Goal: Transaction & Acquisition: Obtain resource

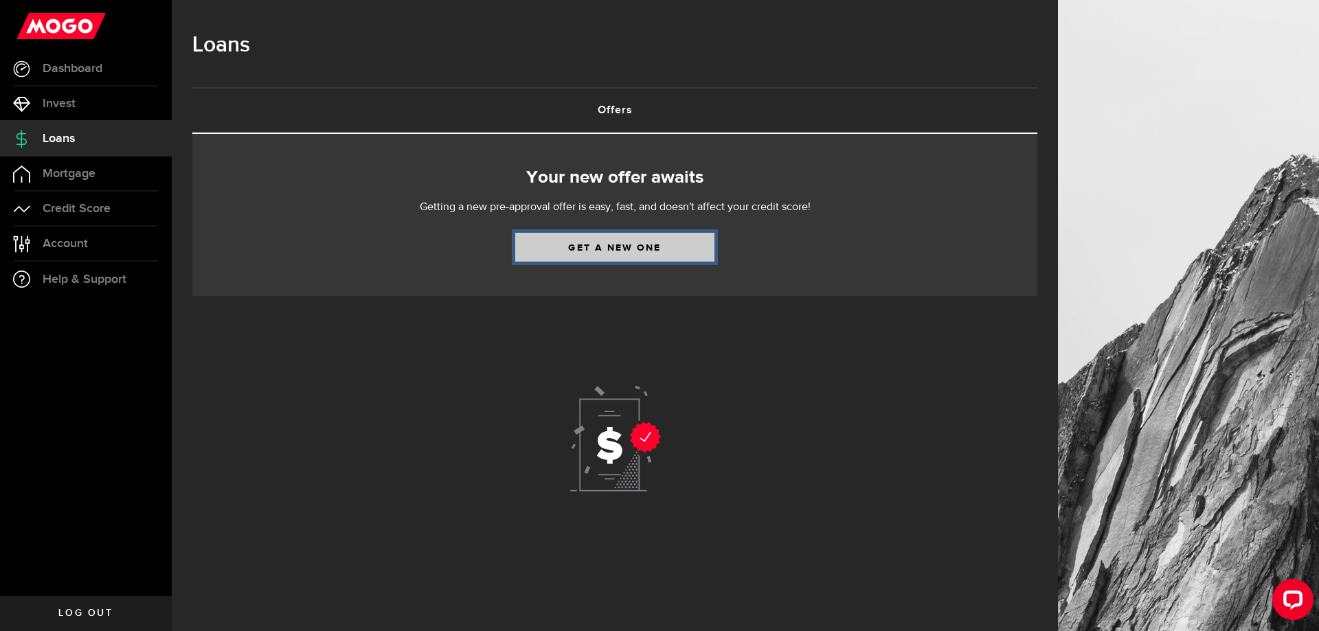
click at [611, 233] on link "Get a new one" at bounding box center [614, 247] width 199 height 29
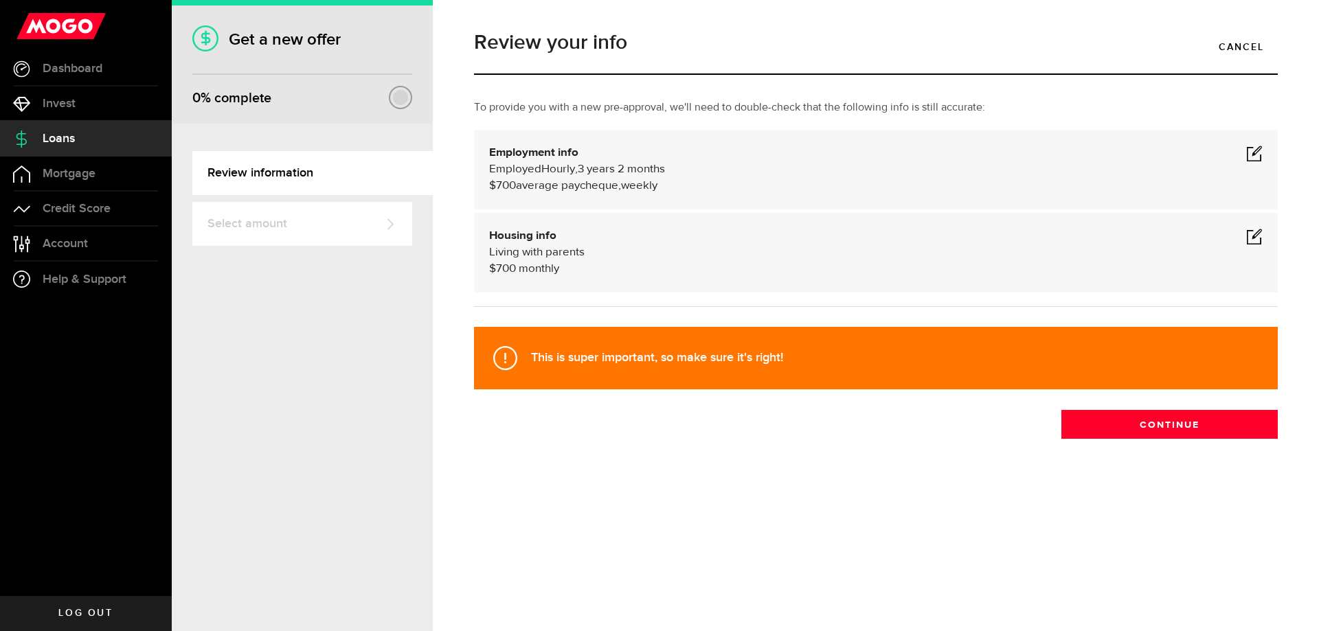
click at [1258, 145] on span at bounding box center [1254, 153] width 16 height 16
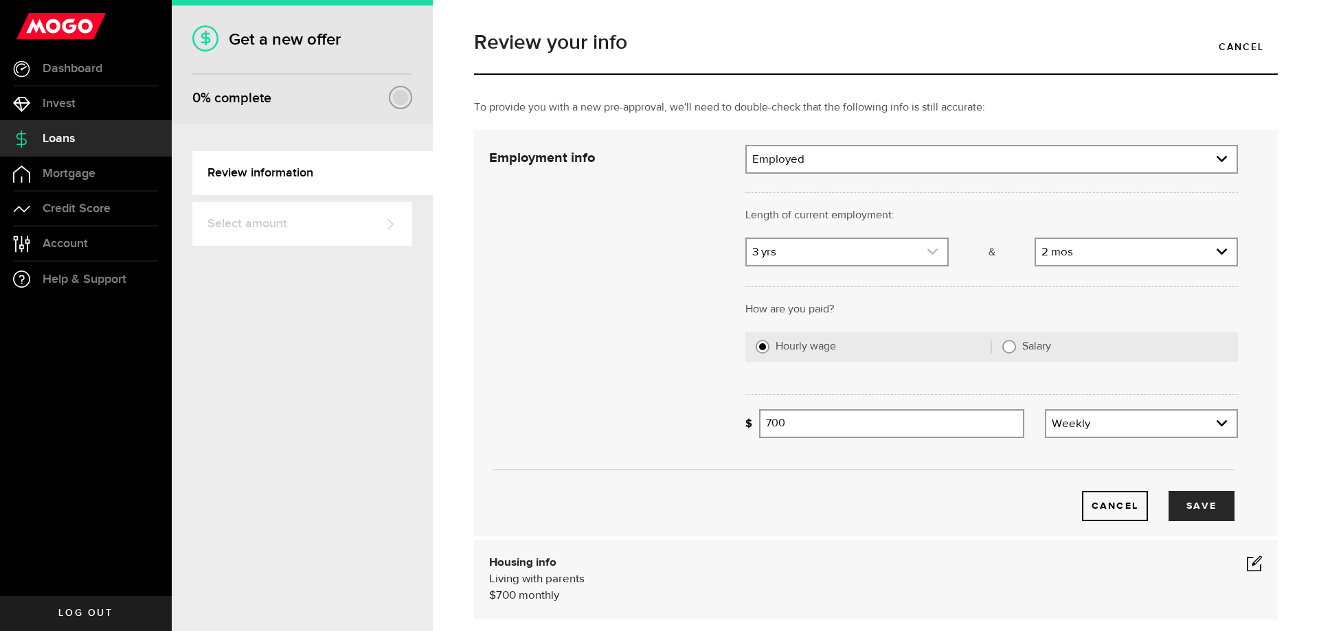
click at [929, 246] on icon "expand select" at bounding box center [933, 252] width 12 height 12
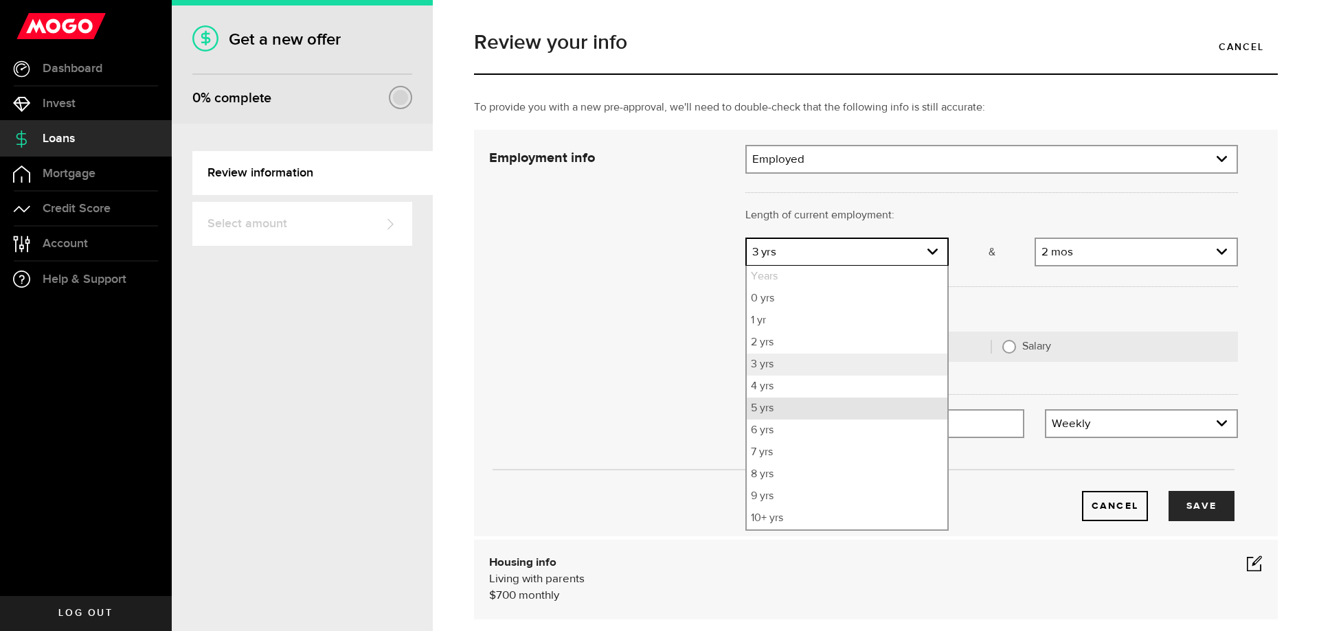
click at [823, 398] on li "5 yrs" at bounding box center [847, 409] width 201 height 22
select select "5"
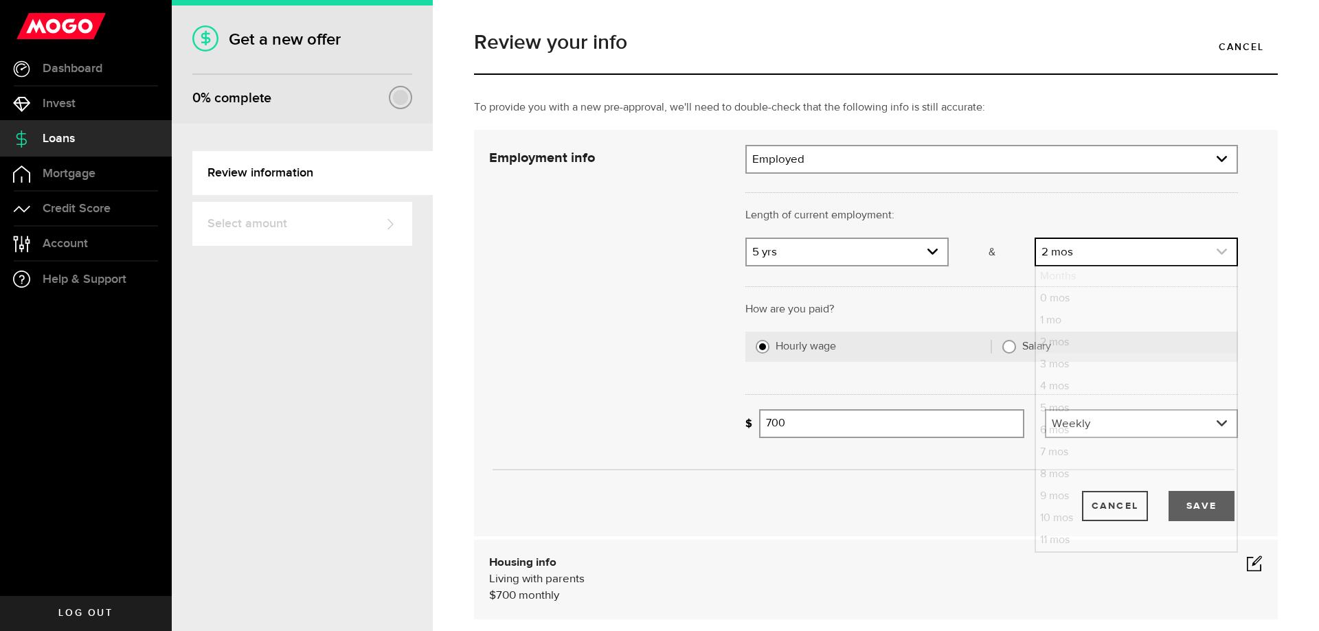
click at [1235, 239] on link "expand select" at bounding box center [1136, 252] width 201 height 26
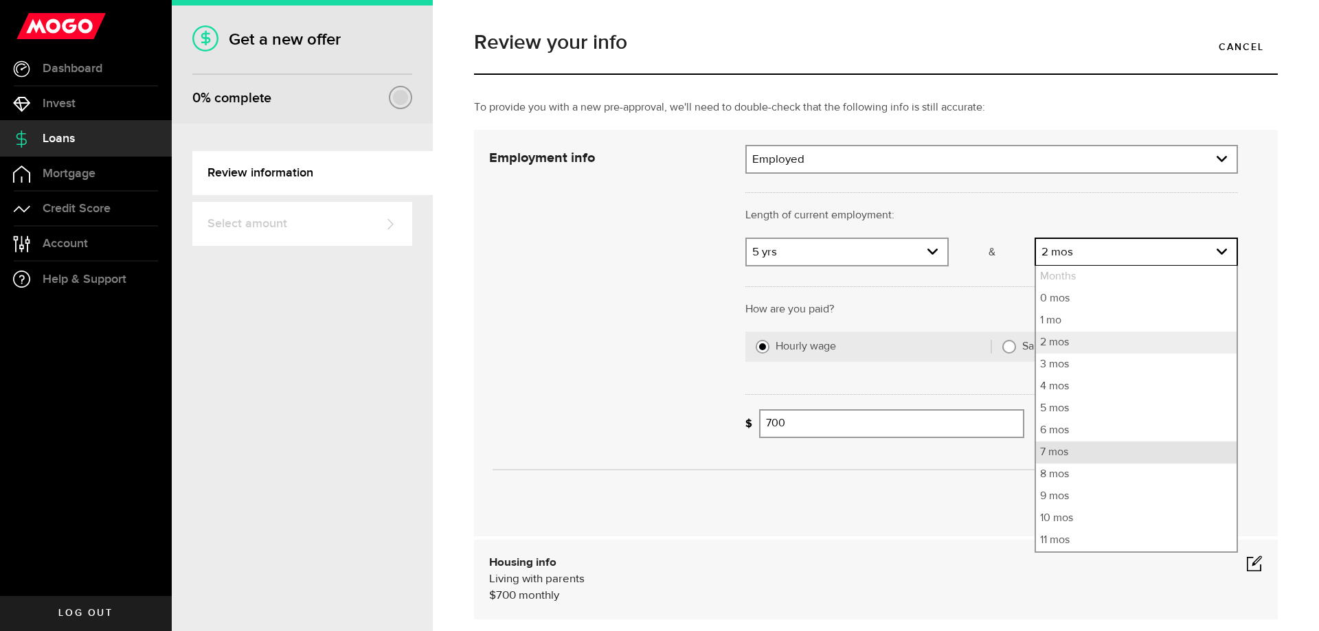
click at [1076, 442] on li "7 mos" at bounding box center [1136, 453] width 201 height 22
select select "7"
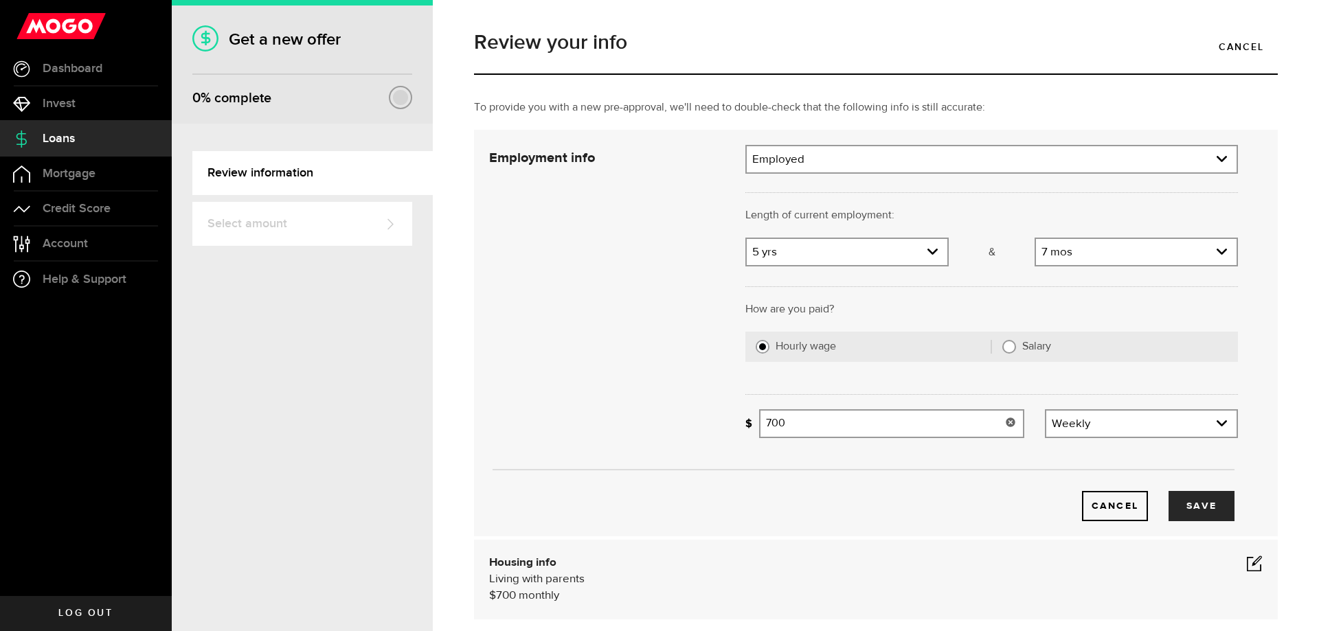
drag, startPoint x: 896, startPoint y: 403, endPoint x: 738, endPoint y: 400, distance: 158.7
click at [759, 409] on input "700" at bounding box center [891, 423] width 265 height 29
type input "900"
click at [1201, 491] on button "Save" at bounding box center [1201, 506] width 66 height 30
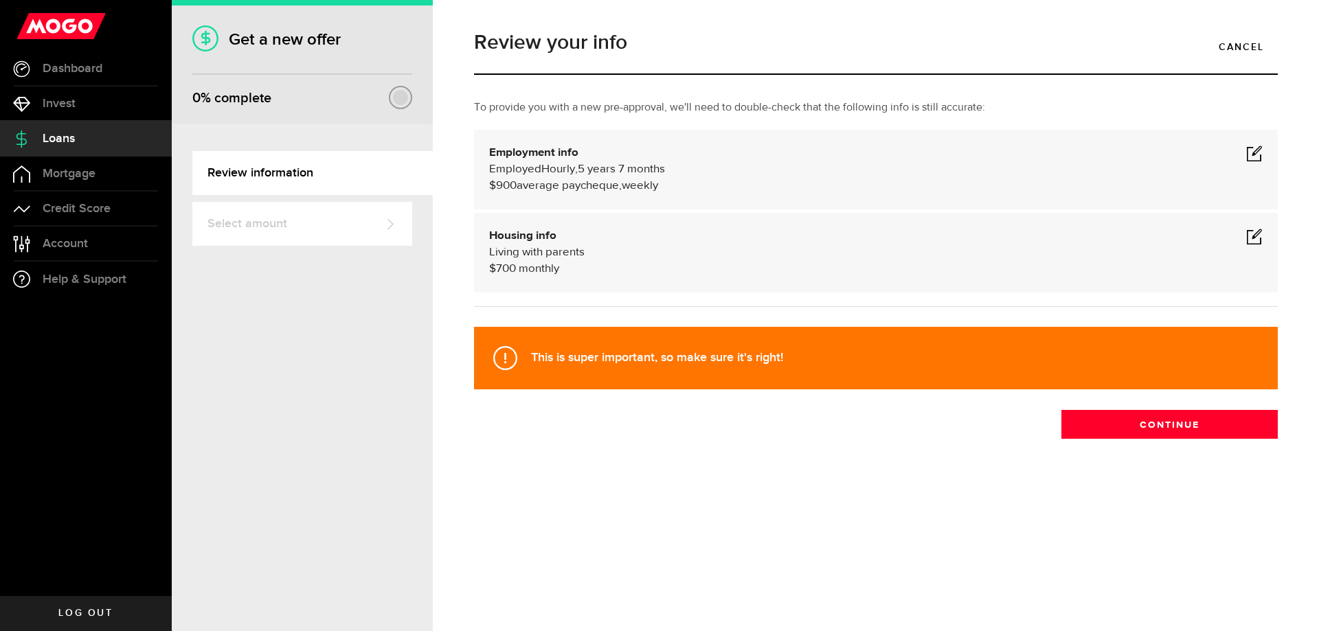
click at [1262, 228] on span at bounding box center [1254, 236] width 16 height 16
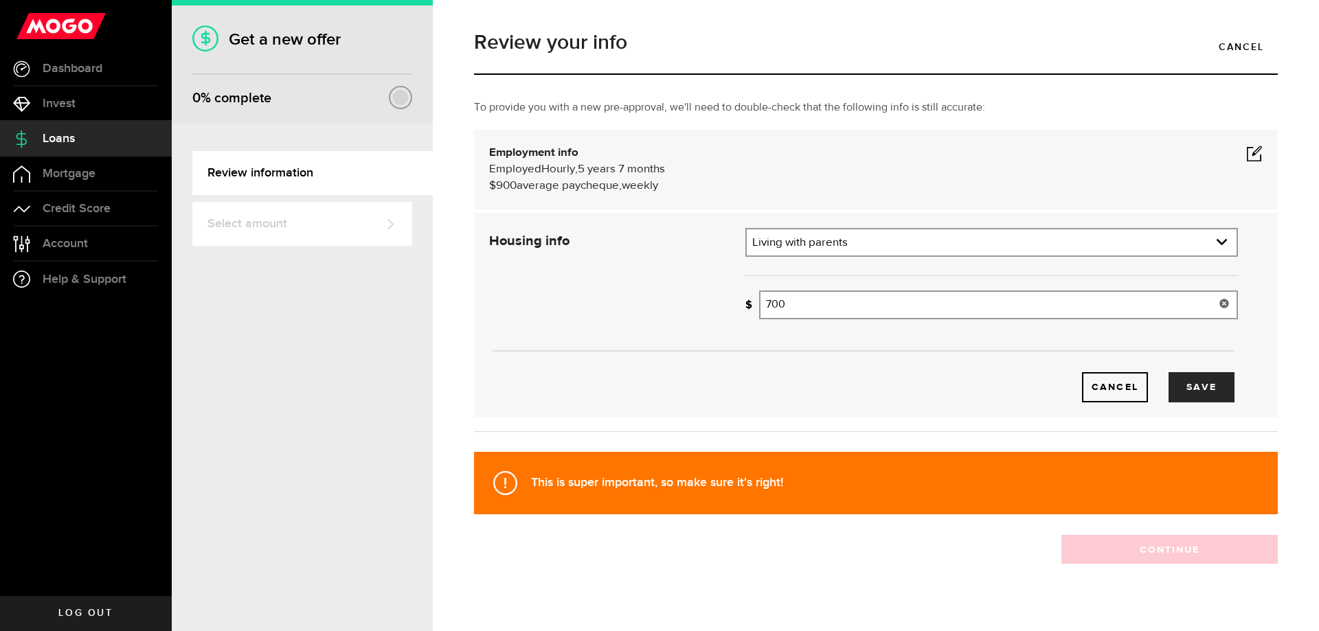
drag, startPoint x: 861, startPoint y: 288, endPoint x: 657, endPoint y: 293, distance: 204.1
click at [759, 291] on input "700" at bounding box center [998, 305] width 479 height 29
type input "400"
click at [1217, 379] on button "Save" at bounding box center [1201, 387] width 66 height 30
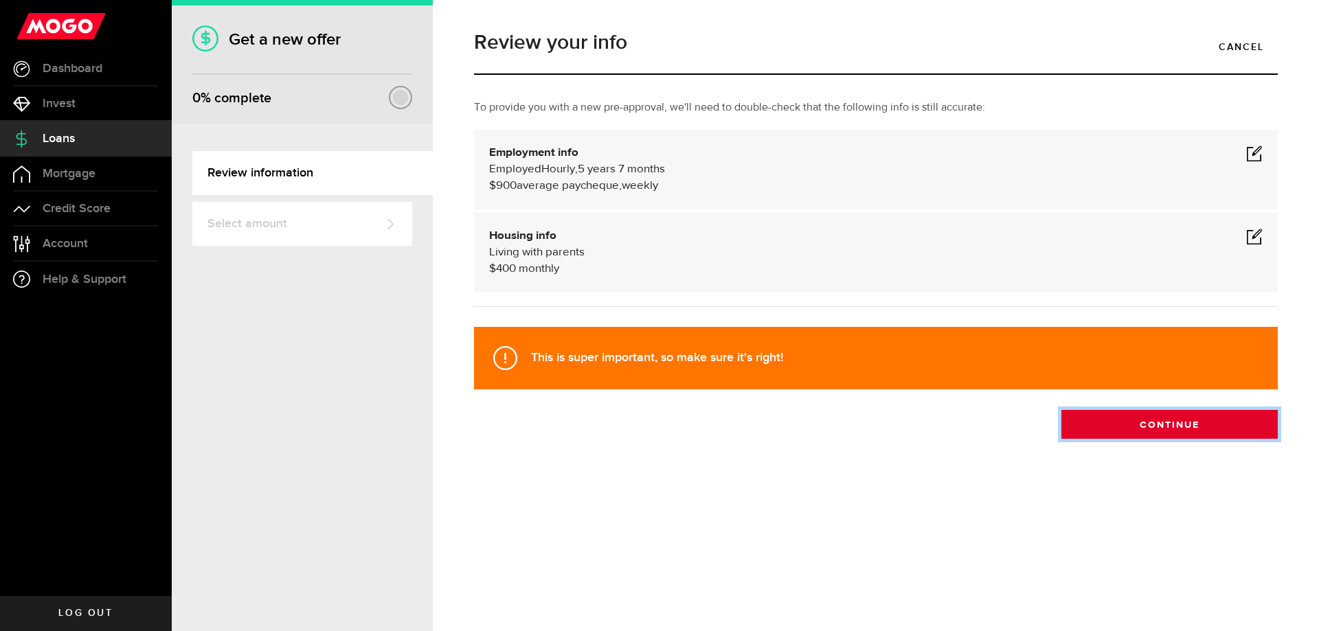
click at [1208, 410] on button "Continue" at bounding box center [1169, 424] width 216 height 29
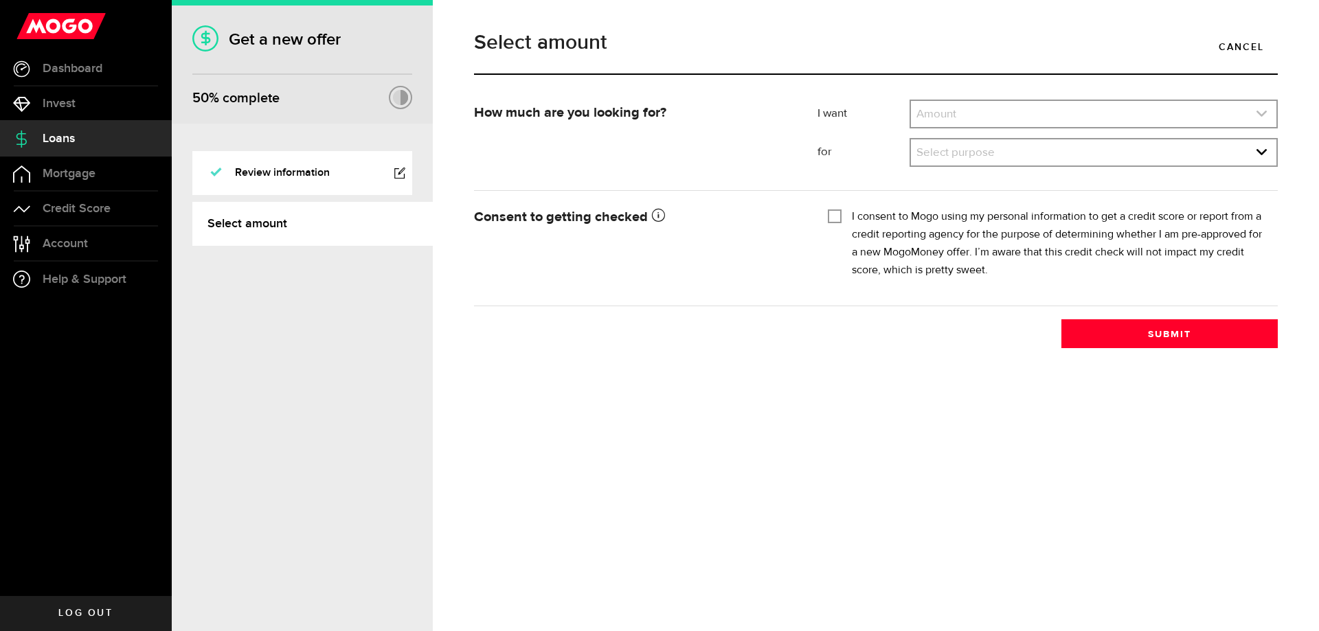
click at [991, 120] on link "expand select" at bounding box center [1093, 114] width 365 height 26
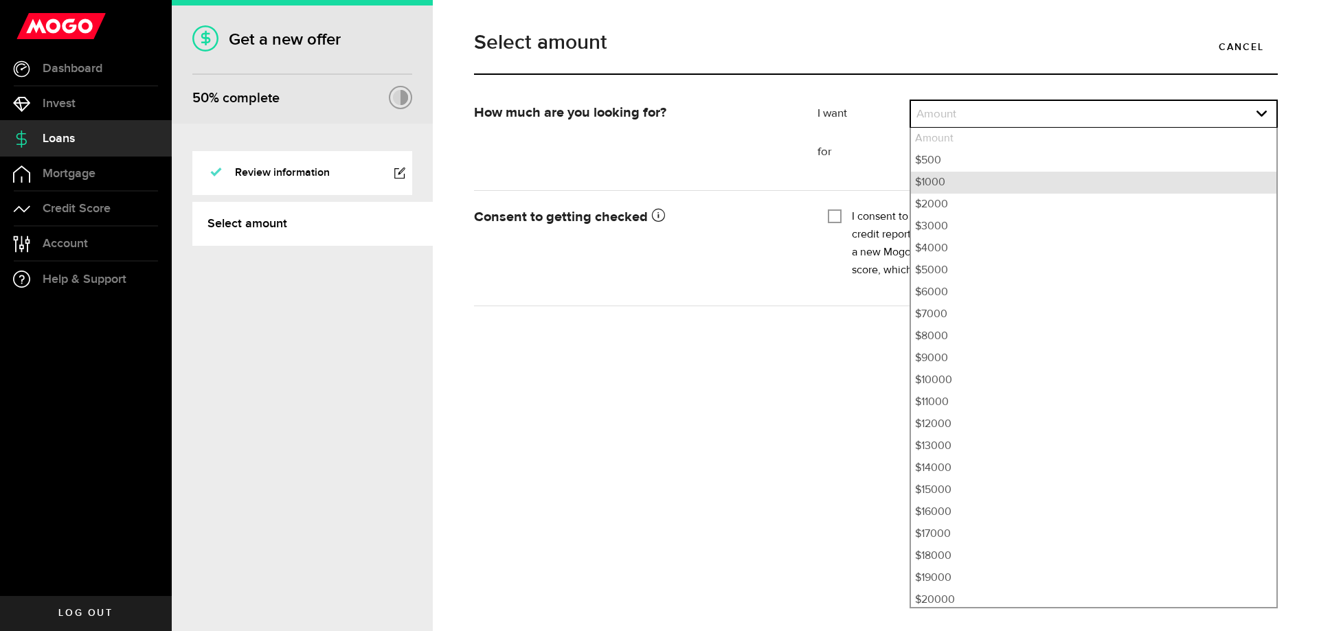
click at [947, 177] on li "$1000" at bounding box center [1093, 183] width 365 height 22
select select "1000"
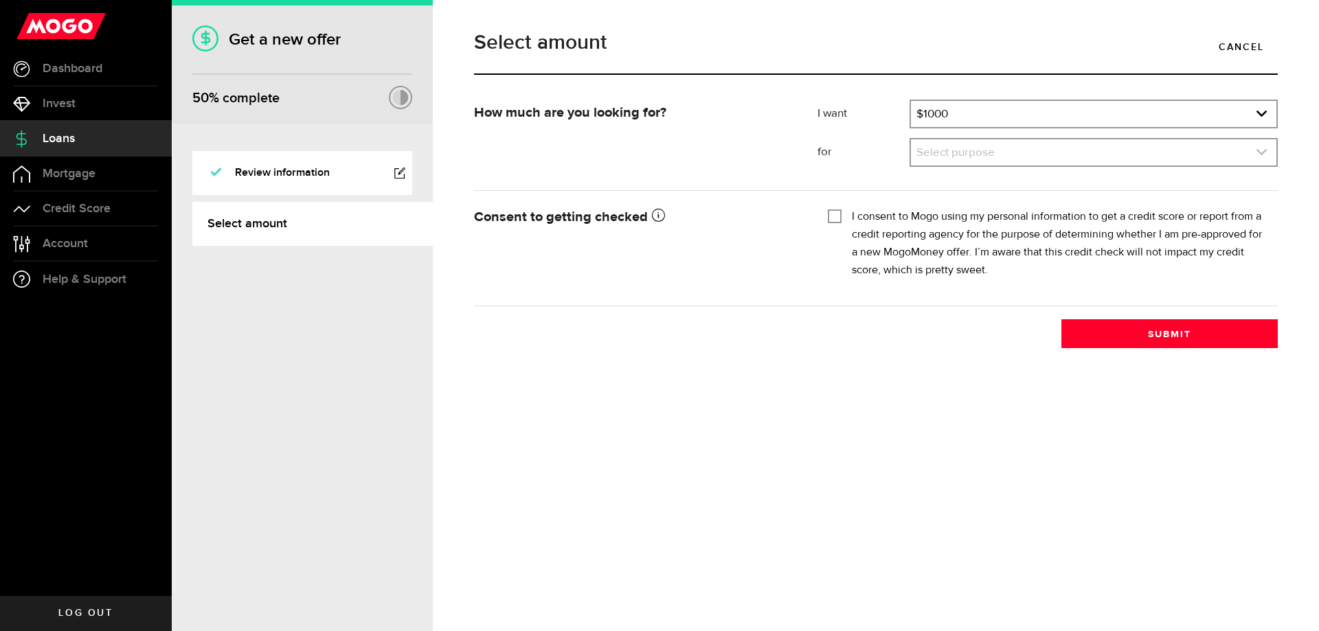
click at [981, 148] on link "expand select" at bounding box center [1093, 152] width 365 height 26
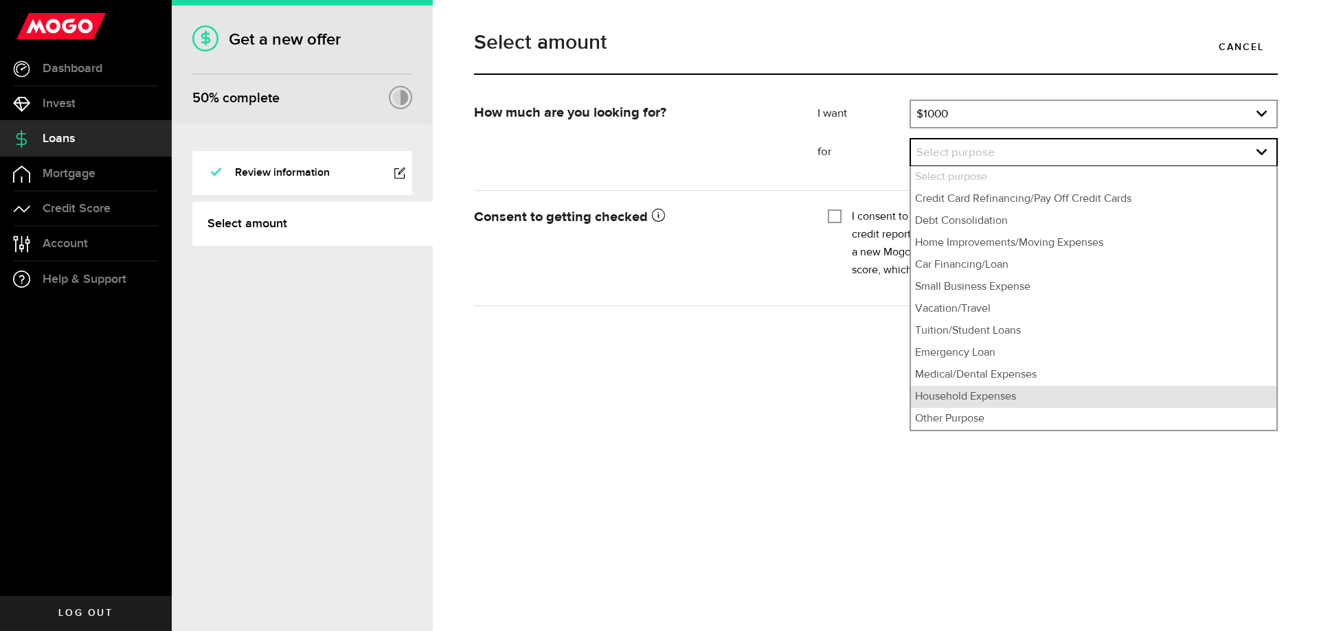
click at [993, 386] on li "Household Expenses" at bounding box center [1093, 397] width 365 height 22
select select "Household Expenses"
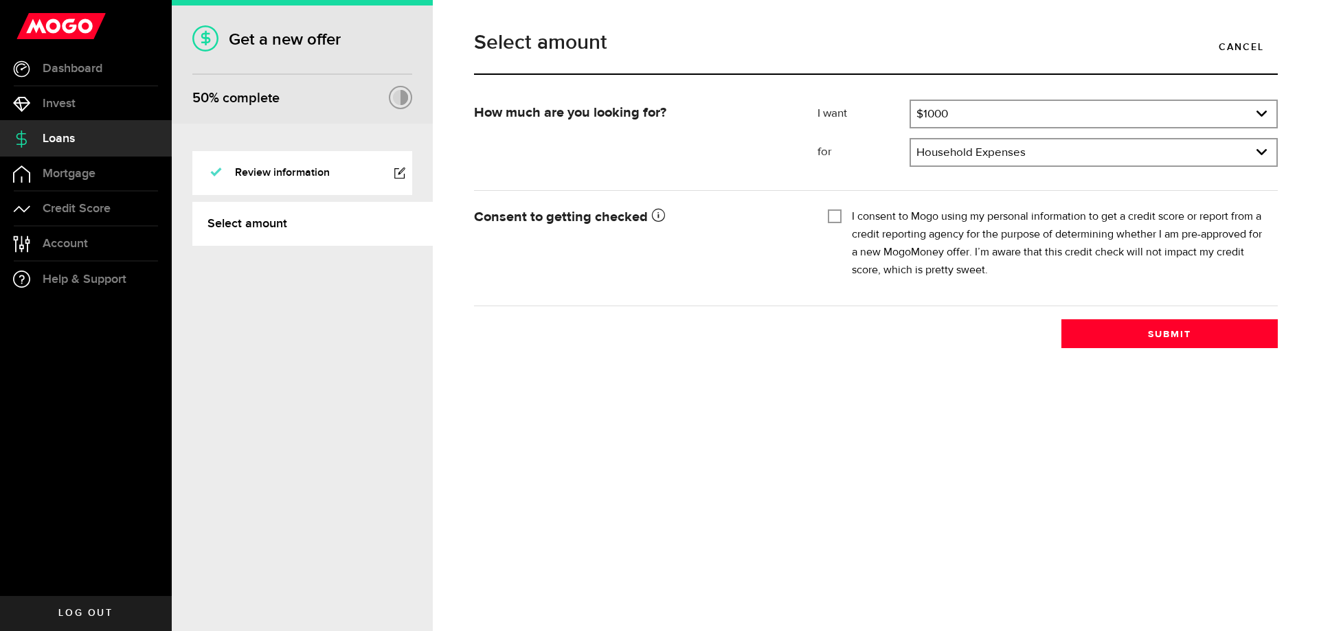
click at [831, 208] on input "I consent to Mogo using my personal information to get a credit score or report…" at bounding box center [835, 215] width 14 height 14
checkbox input "true"
click at [1137, 319] on button "Submit" at bounding box center [1169, 333] width 216 height 29
